Goal: Obtain resource: Obtain resource

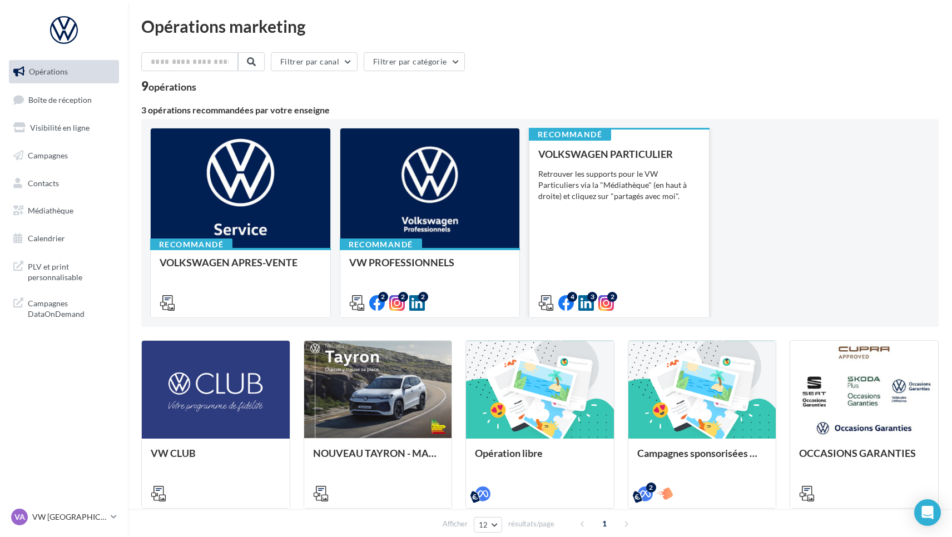
click at [591, 202] on div "VOLKSWAGEN PARTICULIER Retrouver les supports pour le VW Particuliers via la "M…" at bounding box center [619, 227] width 162 height 159
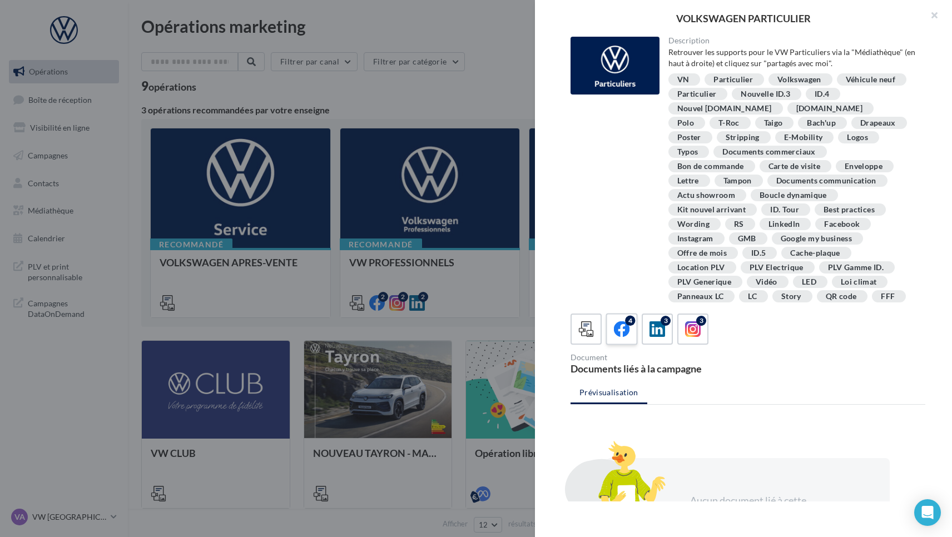
scroll to position [191, 0]
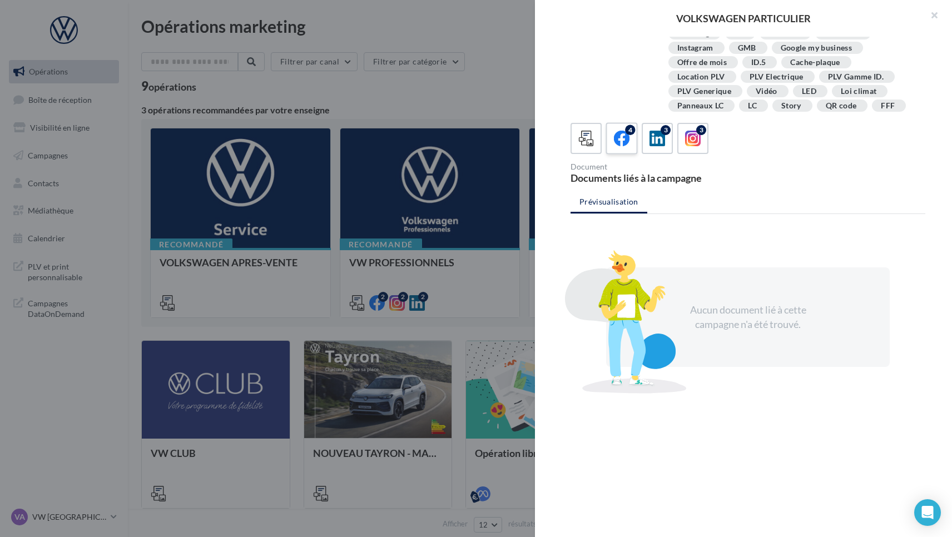
click at [623, 143] on icon at bounding box center [622, 139] width 16 height 16
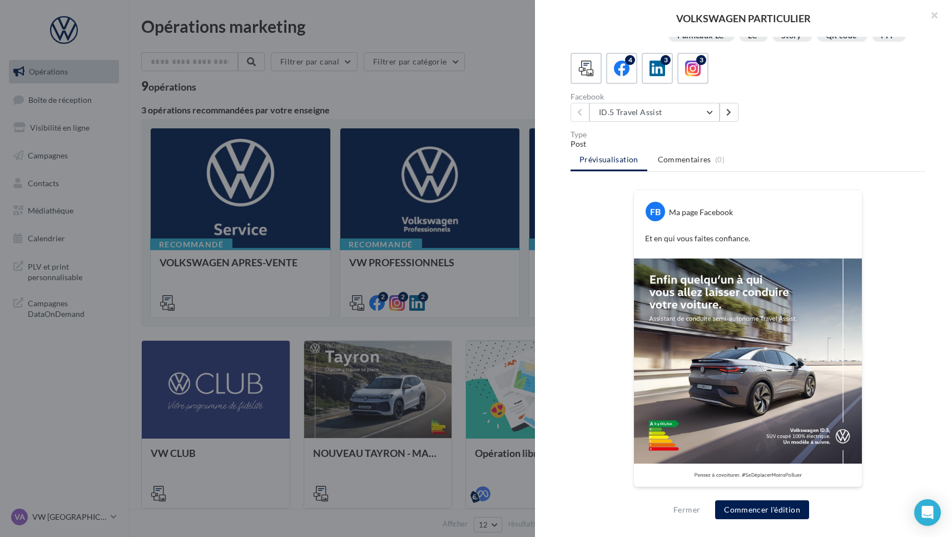
scroll to position [260, 0]
click at [508, 93] on div at bounding box center [476, 268] width 952 height 537
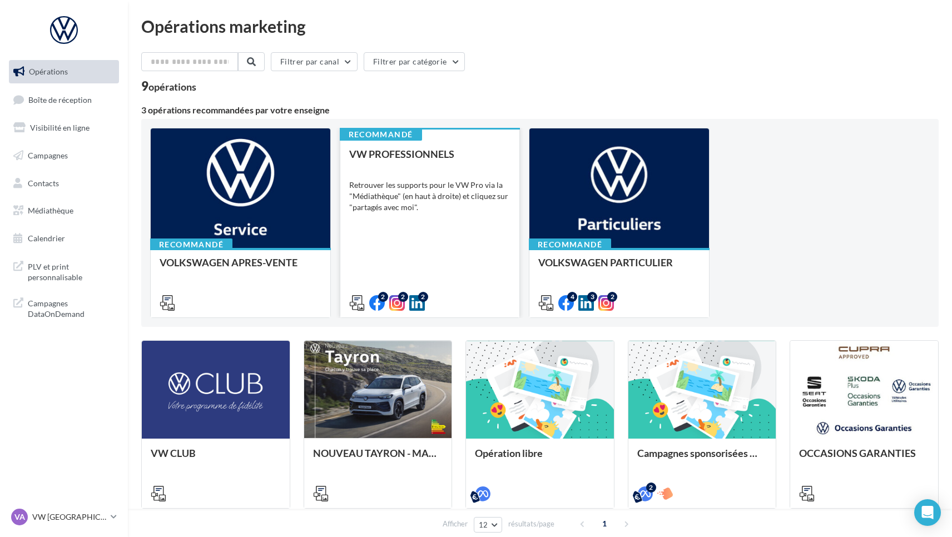
scroll to position [0, 0]
click at [414, 197] on div "Retrouver les supports pour le VW Pro via la "Médiathèque" (en haut à droite) e…" at bounding box center [430, 185] width 162 height 33
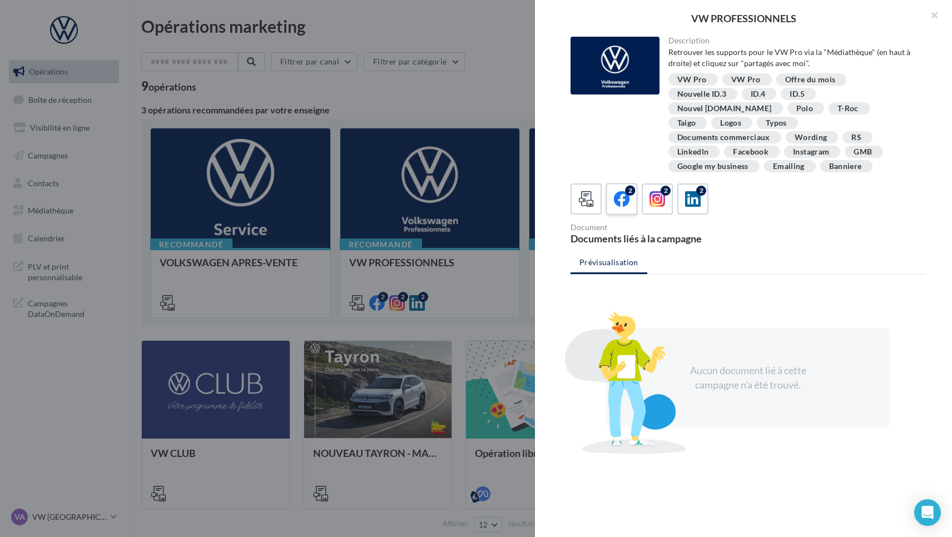
click at [628, 191] on icon at bounding box center [622, 199] width 16 height 16
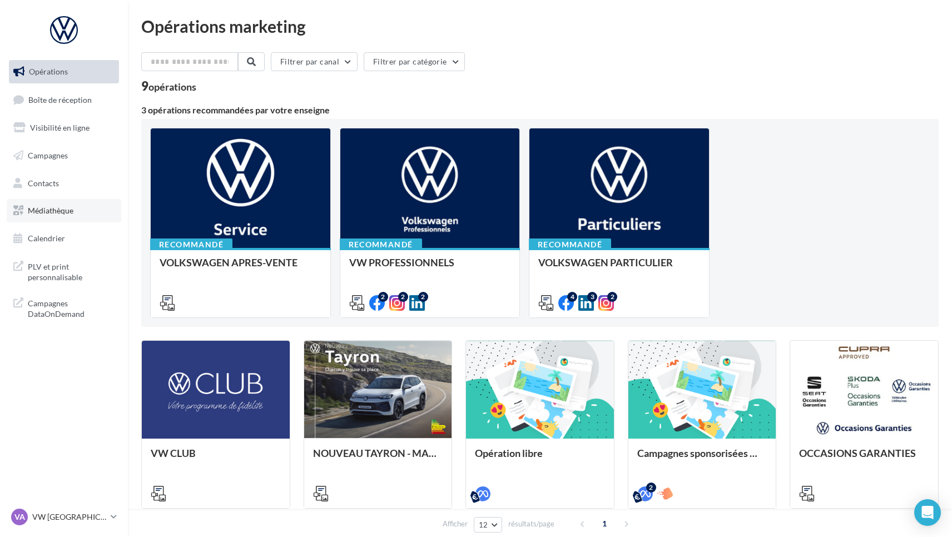
click at [60, 207] on span "Médiathèque" at bounding box center [51, 210] width 46 height 9
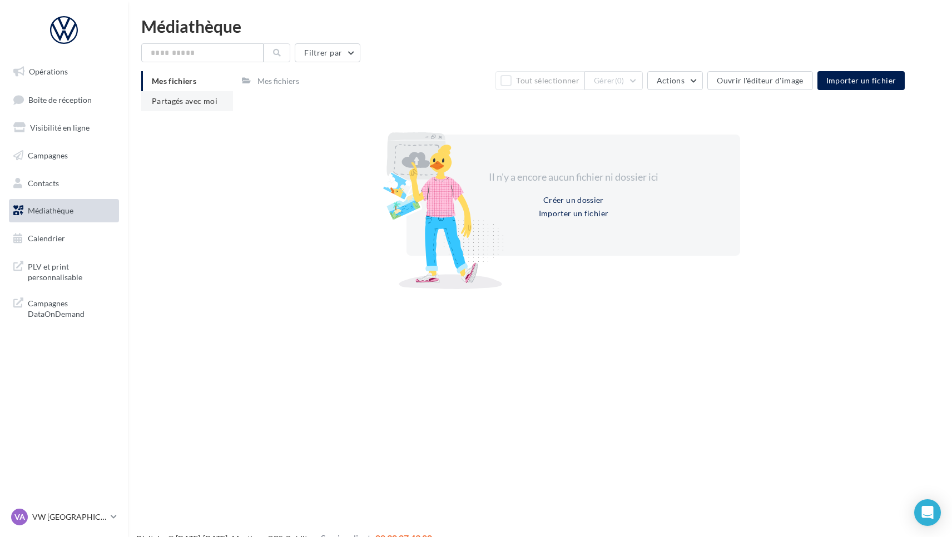
click at [191, 106] on span "Partagés avec moi" at bounding box center [185, 100] width 66 height 9
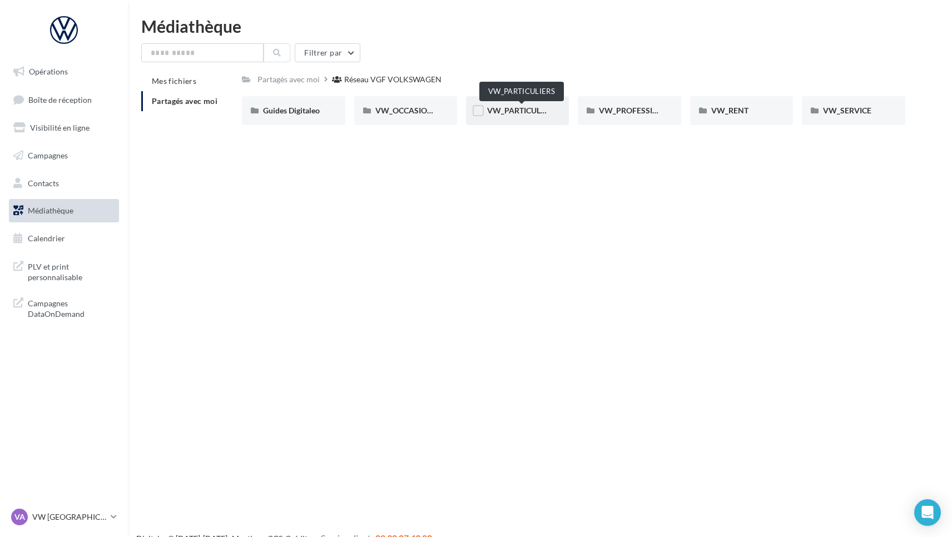
click at [512, 110] on span "VW_PARTICULIERS" at bounding box center [522, 110] width 70 height 9
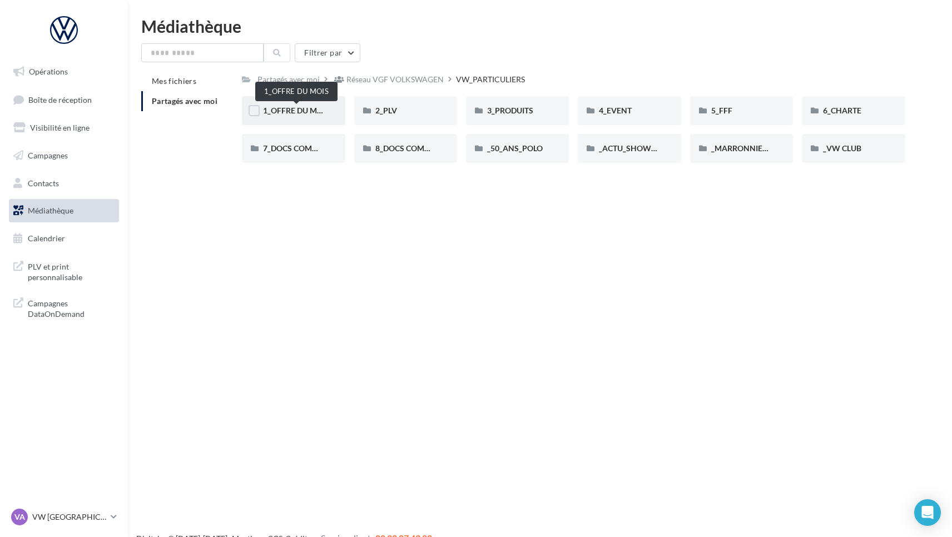
click at [311, 112] on span "1_OFFRE DU MOIS" at bounding box center [296, 110] width 67 height 9
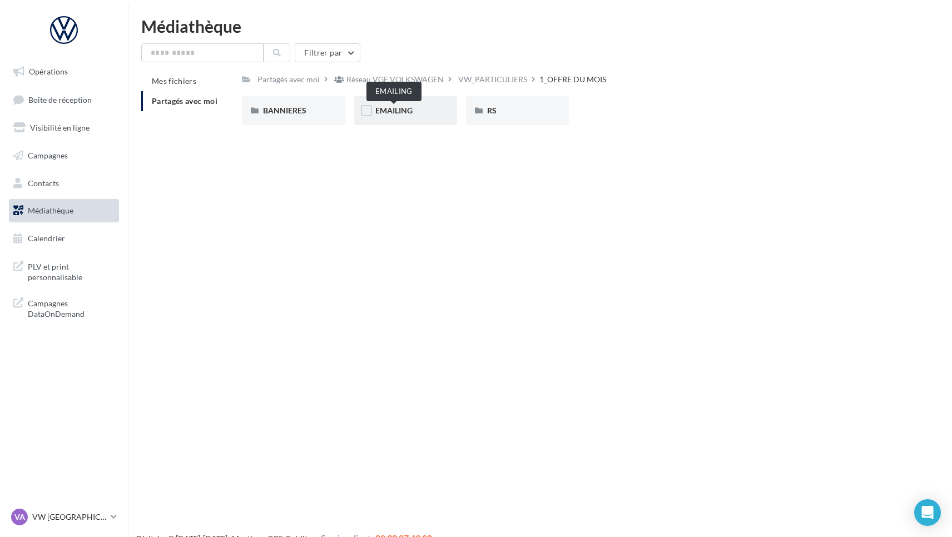
click at [387, 112] on span "EMAILING" at bounding box center [393, 110] width 37 height 9
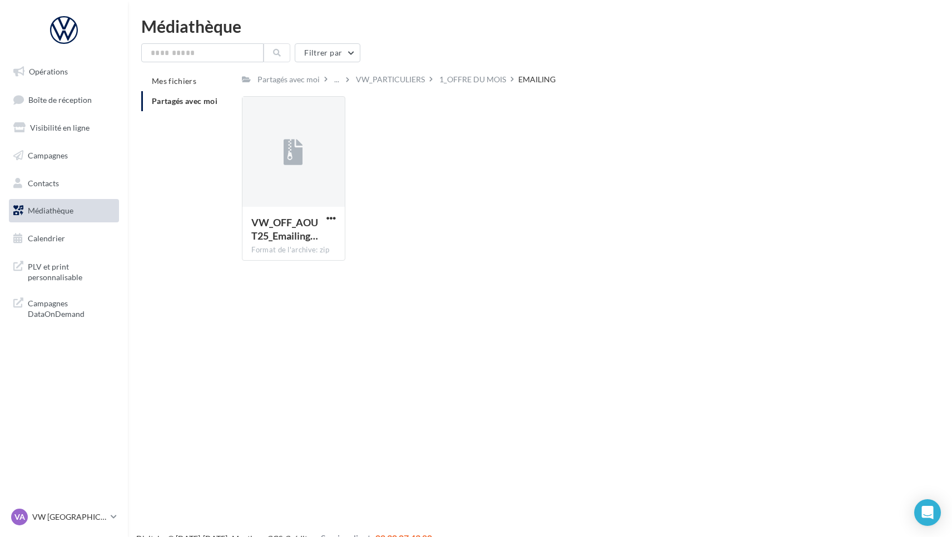
click at [49, 211] on span "Médiathèque" at bounding box center [51, 210] width 46 height 9
